Goal: Find specific page/section: Find specific page/section

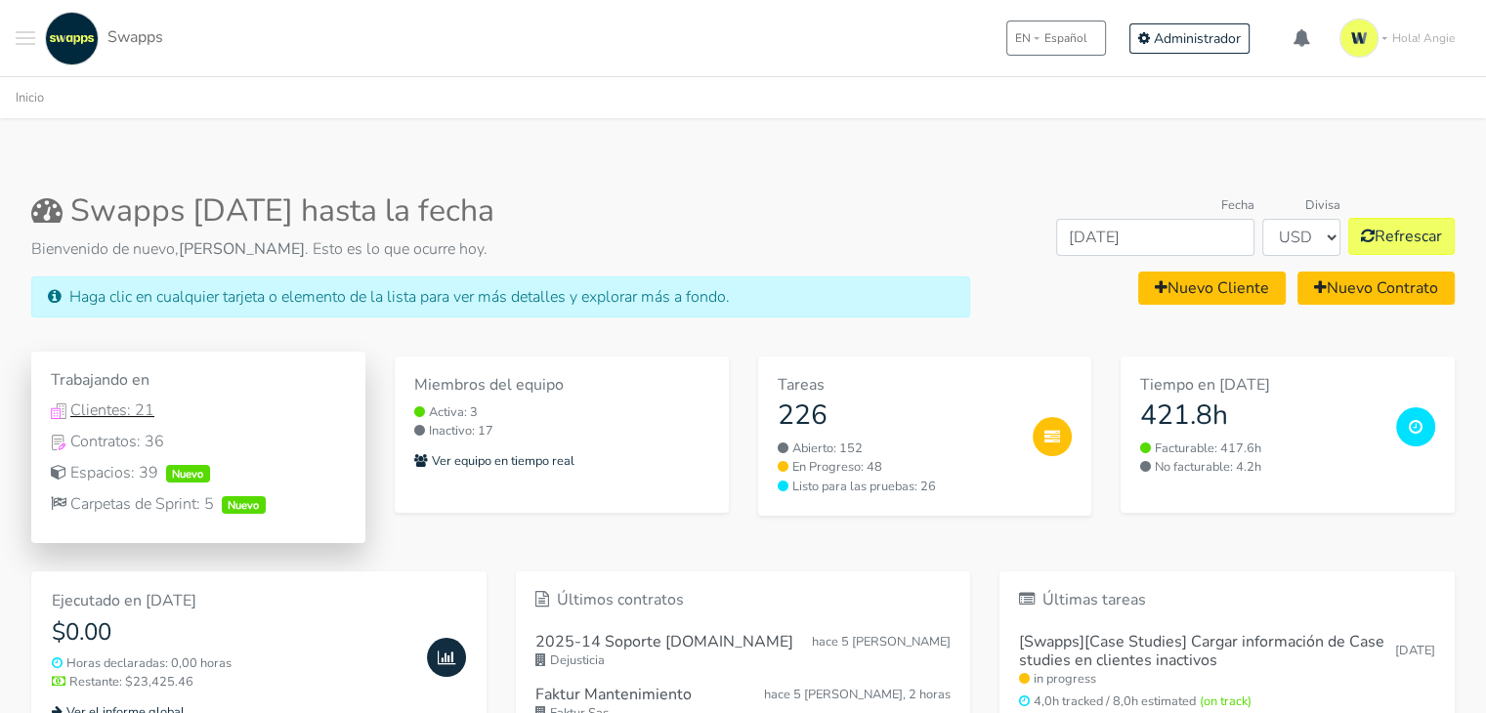
click at [129, 416] on div "Clientes: 21" at bounding box center [198, 410] width 295 height 23
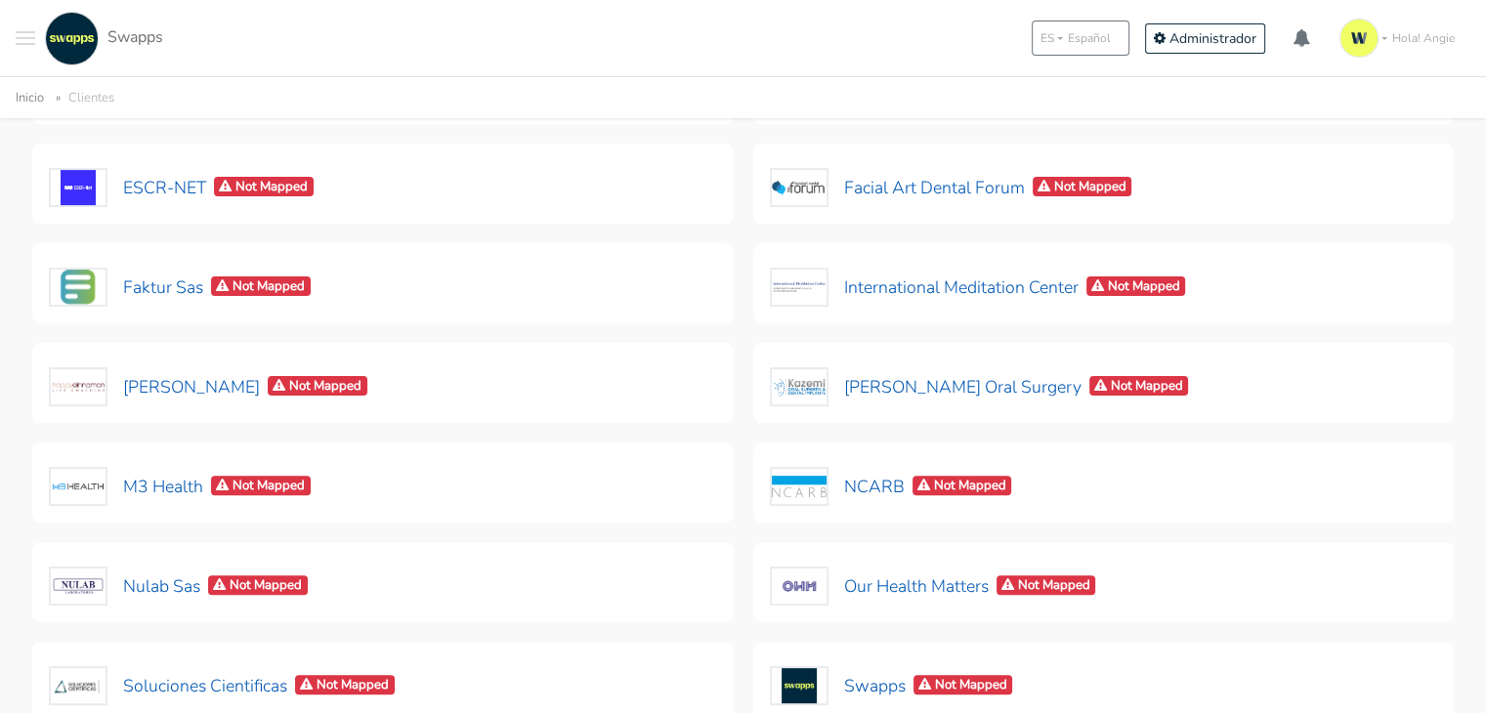
scroll to position [469, 0]
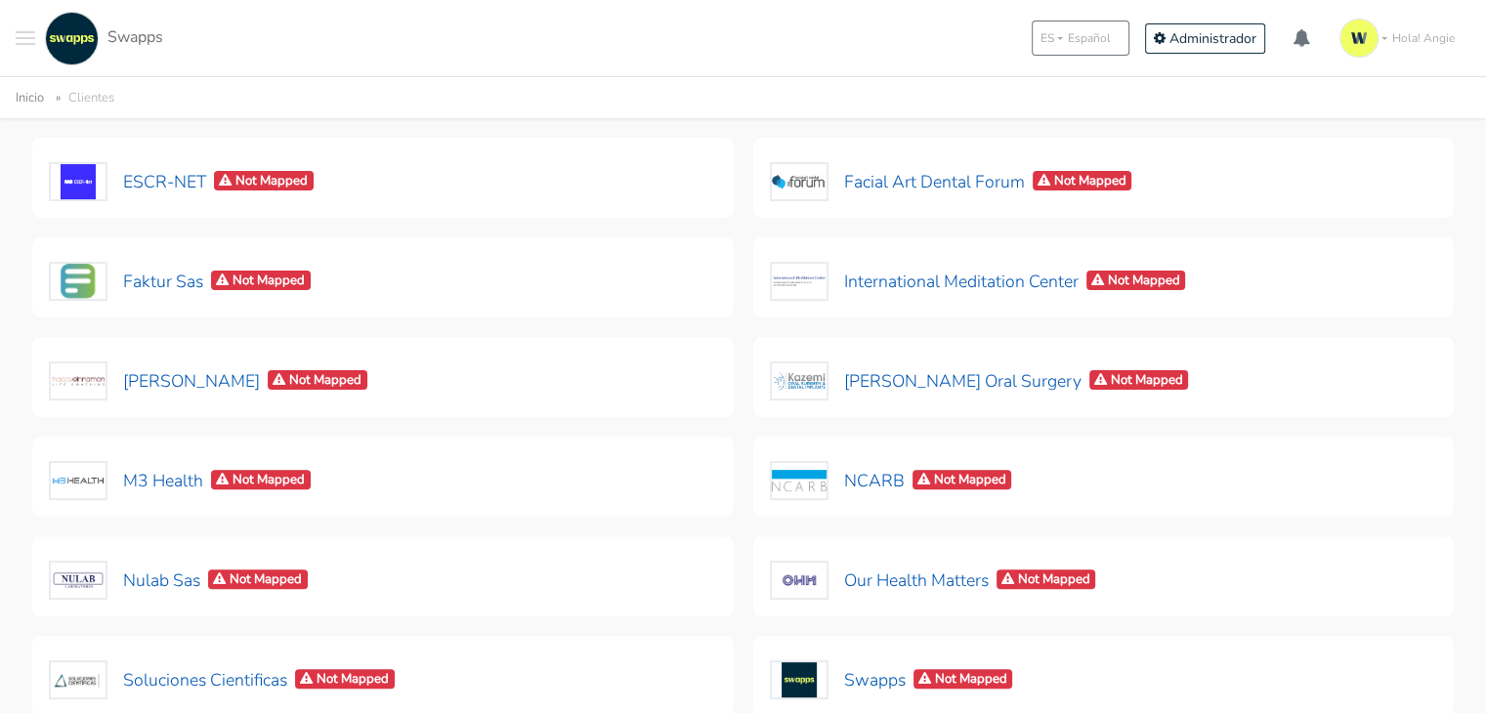
drag, startPoint x: 1481, startPoint y: 403, endPoint x: 1474, endPoint y: 443, distance: 39.7
click at [1474, 443] on div "Clientes Configuración de CRM Siigo Mapping Clientes Buscar Estado Activa Archi…" at bounding box center [743, 278] width 1486 height 1293
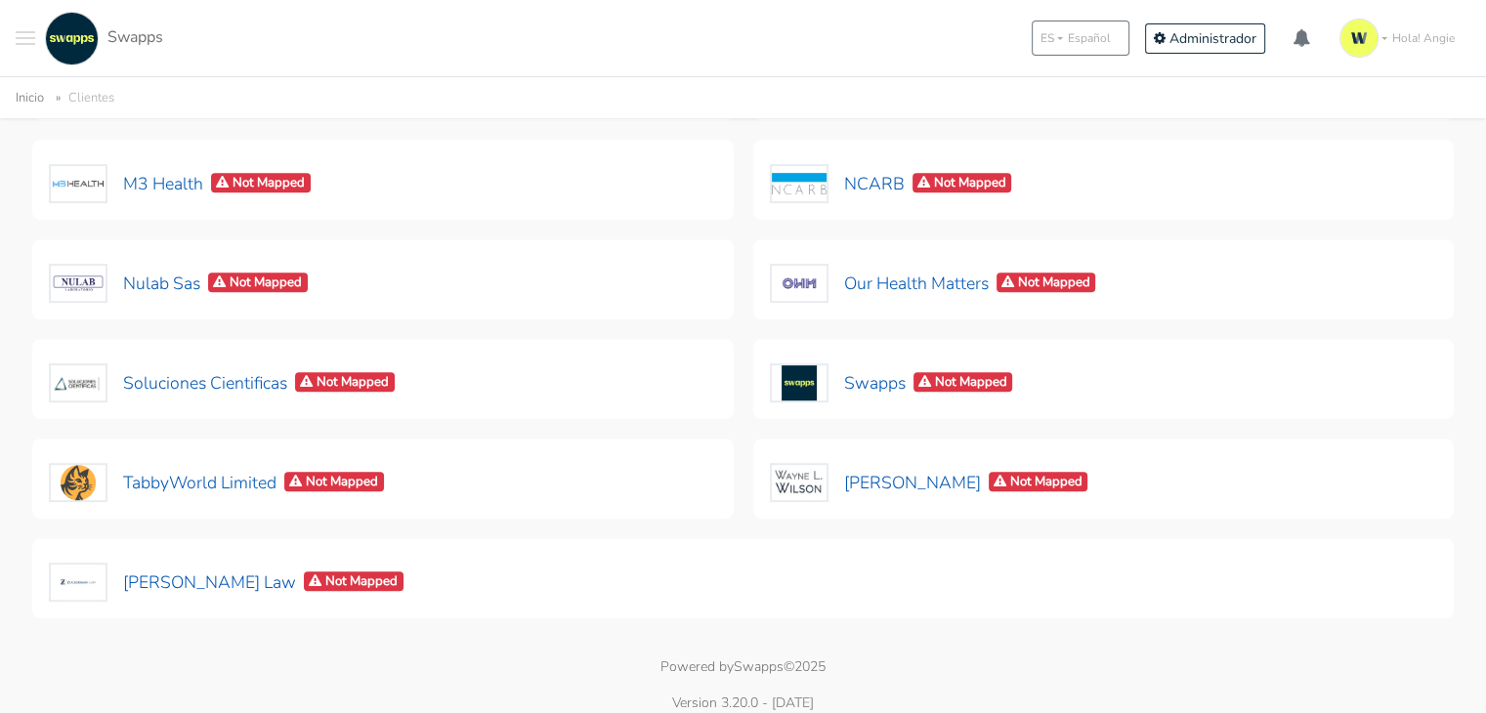
scroll to position [650, 0]
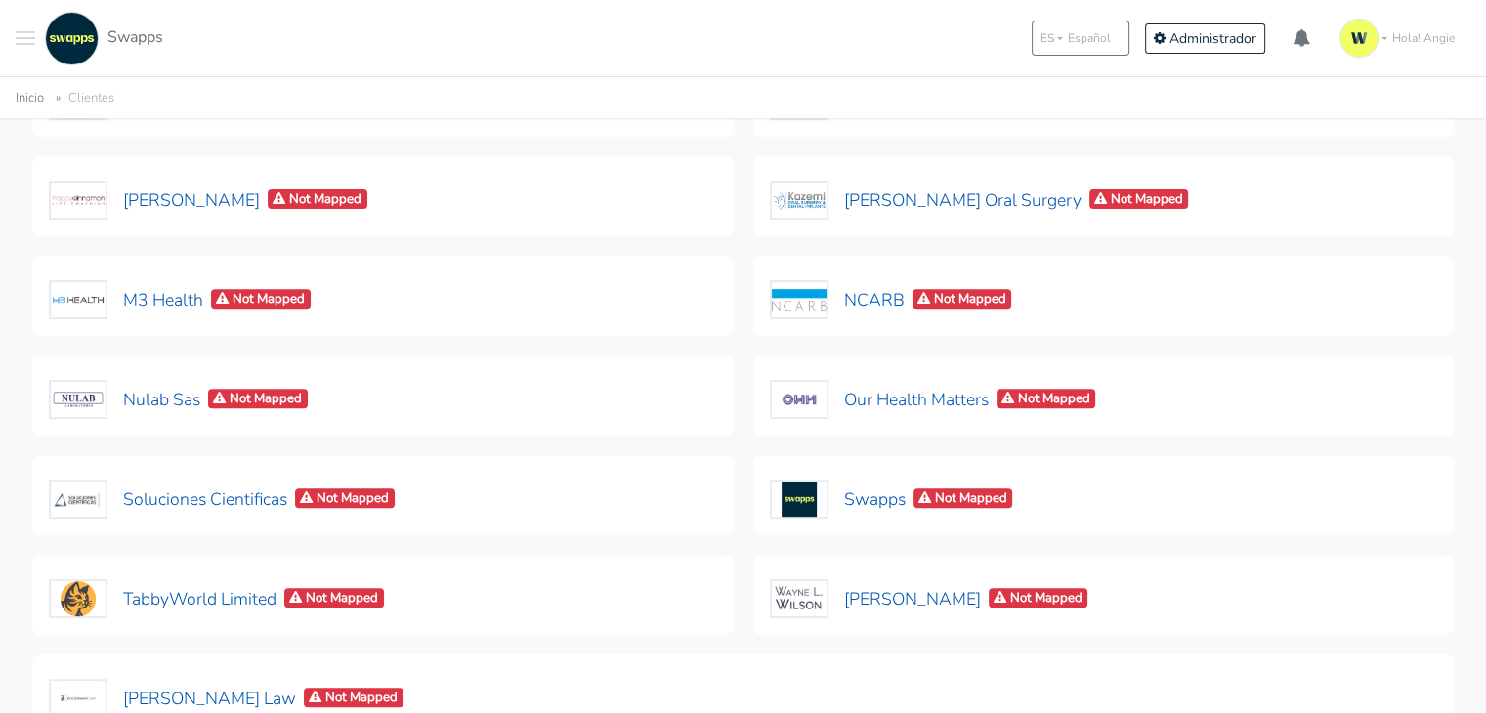
click at [23, 24] on button at bounding box center [26, 39] width 20 height 54
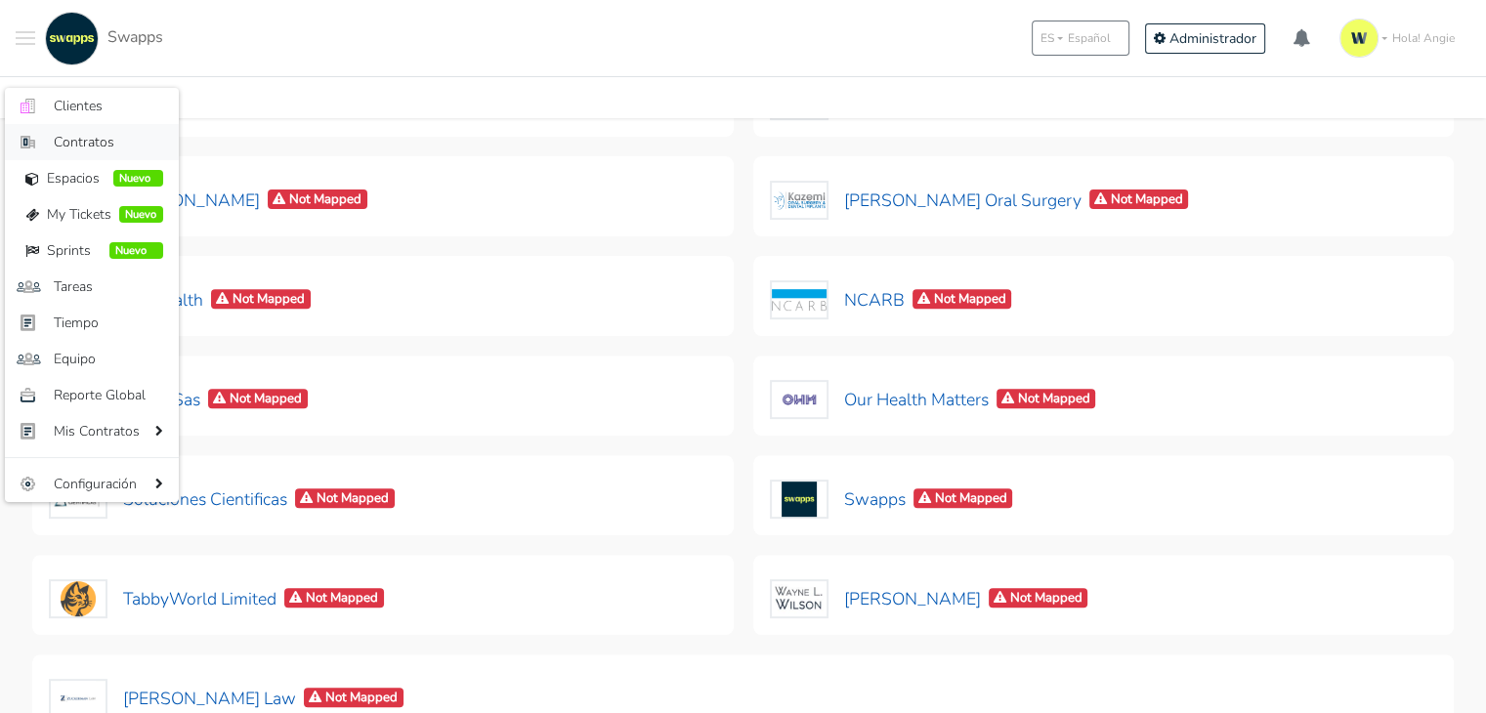
click at [102, 135] on span "Contratos" at bounding box center [108, 142] width 109 height 21
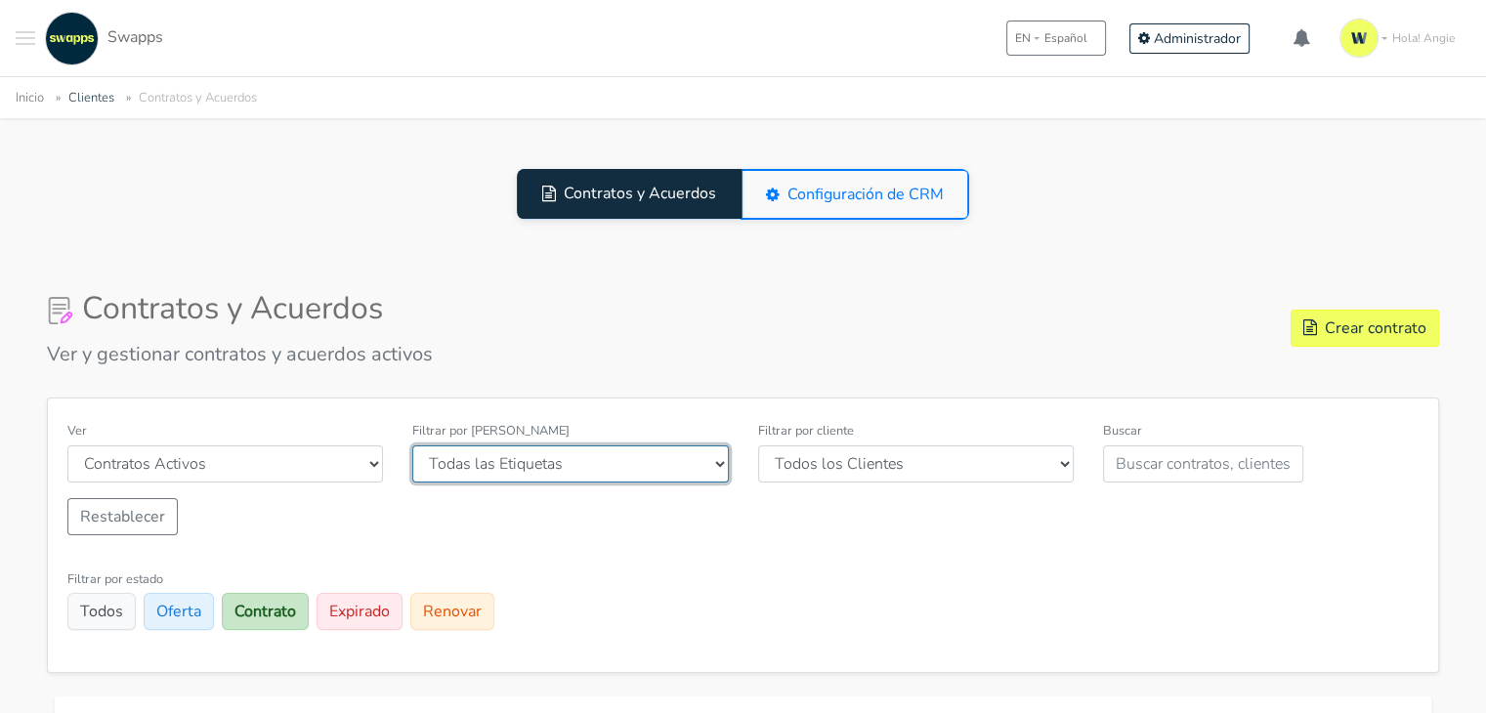
click at [598, 473] on select "Todas las Etiquetas [GEOGRAPHIC_DATA] [GEOGRAPHIC_DATA] [GEOGRAPHIC_DATA] wordp…" at bounding box center [570, 463] width 316 height 37
select select "[GEOGRAPHIC_DATA]"
click at [412, 445] on select "Todas las Etiquetas [GEOGRAPHIC_DATA] [GEOGRAPHIC_DATA] [GEOGRAPHIC_DATA] wordp…" at bounding box center [570, 463] width 316 height 37
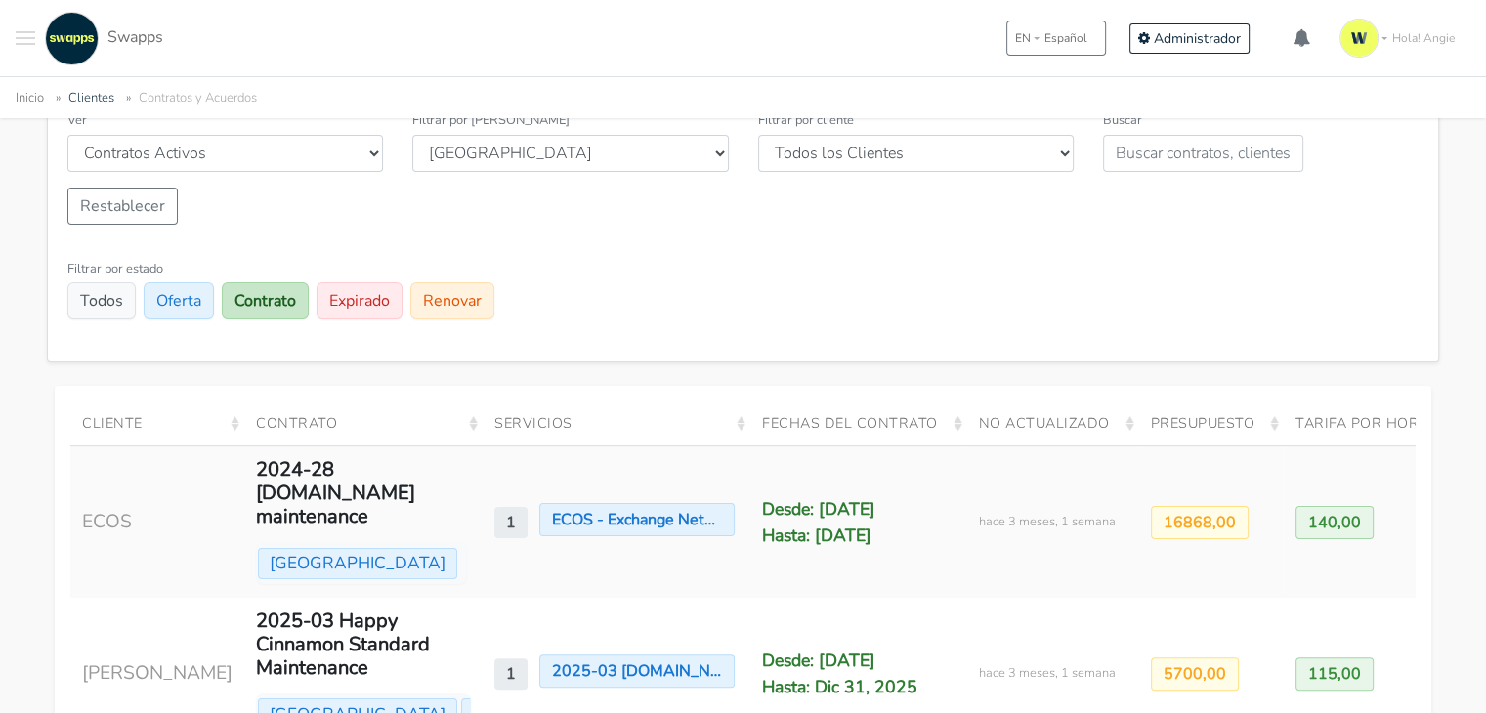
scroll to position [272, 0]
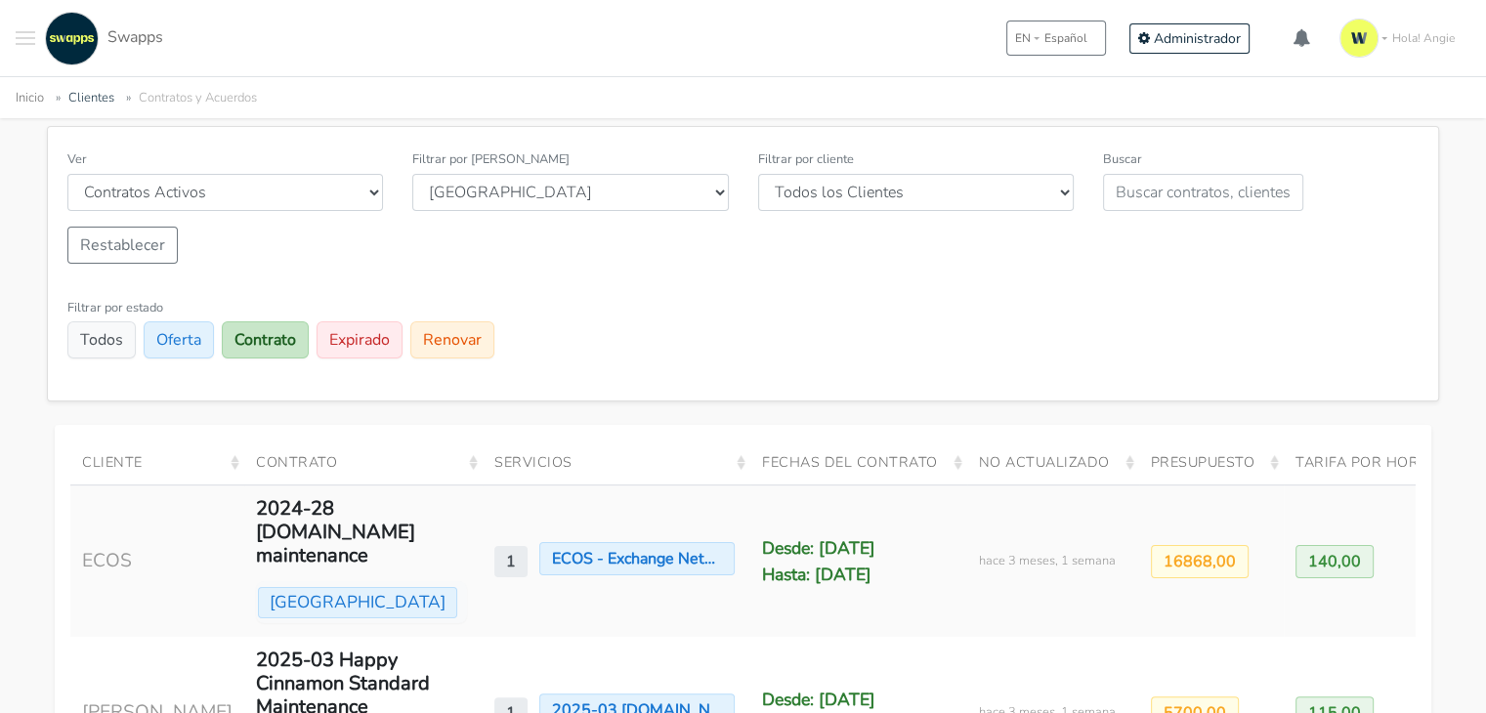
click at [1482, 298] on div "Contratos y Acuerdos Ver y gestionar contratos y acuerdos activos Crear contrat…" at bounding box center [743, 400] width 1486 height 856
click at [719, 178] on select "Todas las Etiquetas [GEOGRAPHIC_DATA] [GEOGRAPHIC_DATA] [GEOGRAPHIC_DATA] wordp…" at bounding box center [570, 192] width 316 height 37
select select "[GEOGRAPHIC_DATA]"
click at [412, 174] on select "Todas las Etiquetas [GEOGRAPHIC_DATA] [GEOGRAPHIC_DATA] [GEOGRAPHIC_DATA] wordp…" at bounding box center [570, 192] width 316 height 37
click at [512, 259] on div "Ver Contratos Activos Contratos Archivados Filtrar por Etiqueta Todas las Etiqu…" at bounding box center [743, 213] width 1380 height 132
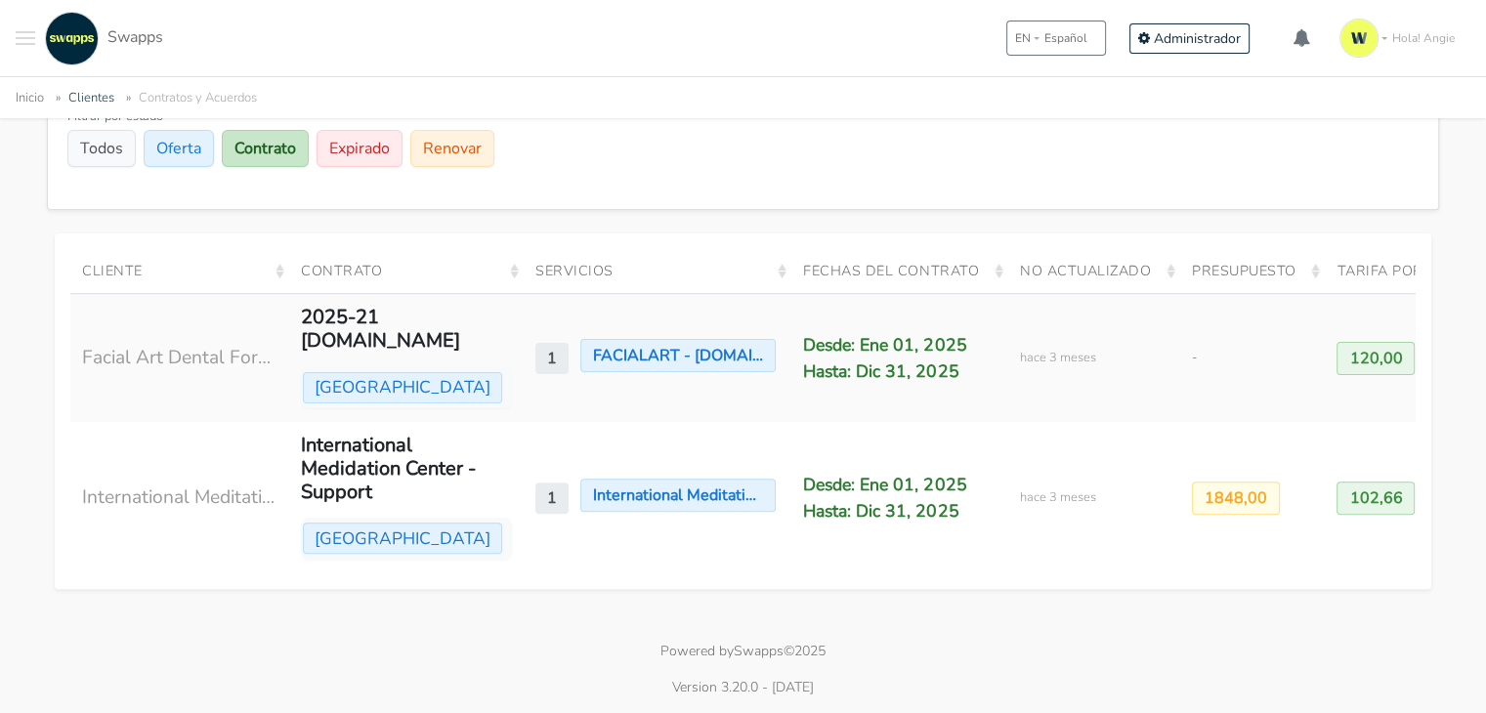
scroll to position [567, 0]
